Goal: Task Accomplishment & Management: Manage account settings

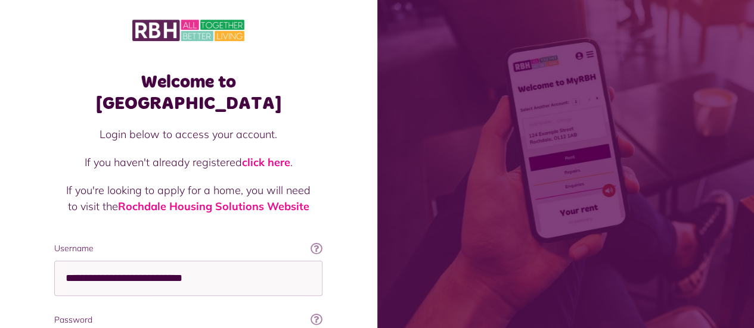
scroll to position [5, 0]
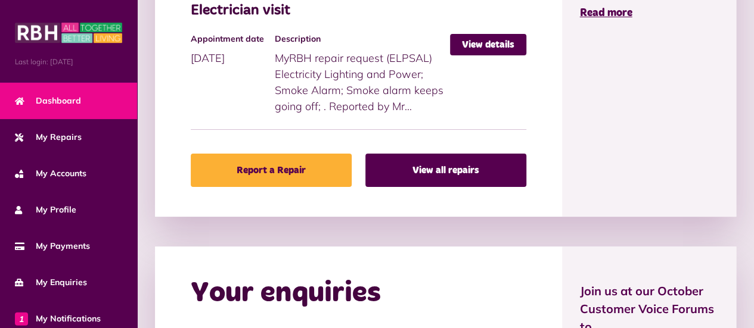
scroll to position [715, 0]
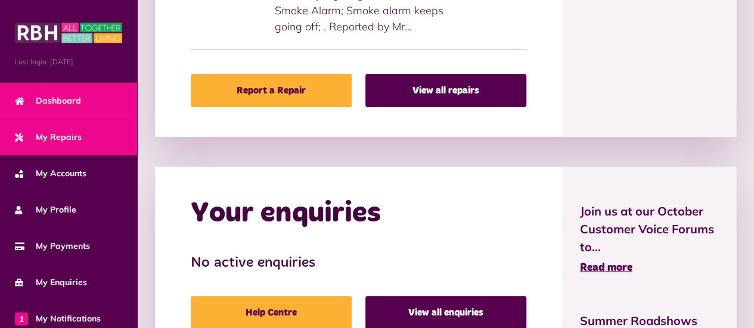
click at [67, 140] on span "My Repairs" at bounding box center [48, 137] width 67 height 13
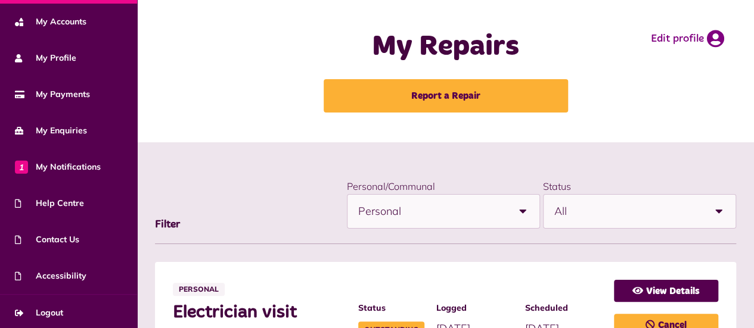
scroll to position [153, 0]
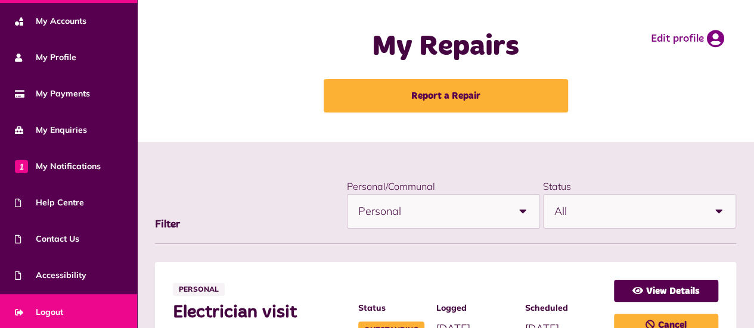
click at [53, 311] on span "Logout" at bounding box center [39, 312] width 48 height 13
